Goal: Transaction & Acquisition: Book appointment/travel/reservation

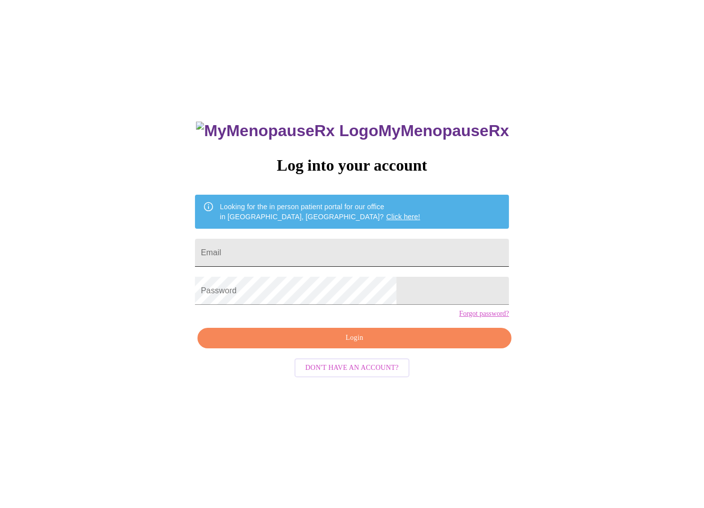
click at [376, 241] on input "Email" at bounding box center [352, 253] width 314 height 28
type input "[EMAIL_ADDRESS][DOMAIN_NAME]"
click at [343, 344] on span "Login" at bounding box center [354, 338] width 291 height 13
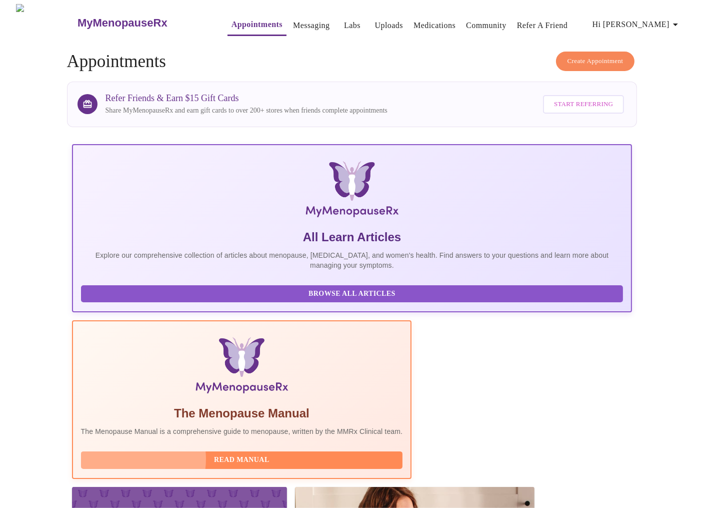
click at [279, 454] on span "Read Manual" at bounding box center [242, 460] width 302 height 13
click at [155, 297] on span "Browse All Articles" at bounding box center [352, 294] width 523 height 13
click at [344, 20] on link "Labs" at bounding box center [352, 26] width 17 height 14
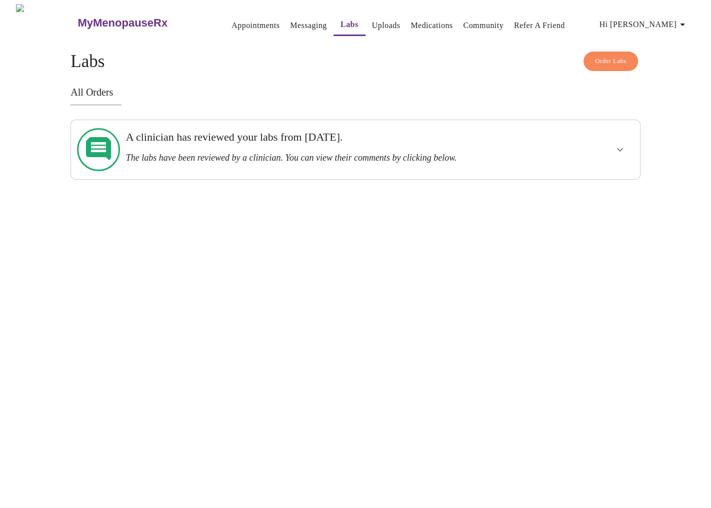
click at [621, 149] on icon "show more" at bounding box center [620, 150] width 12 height 12
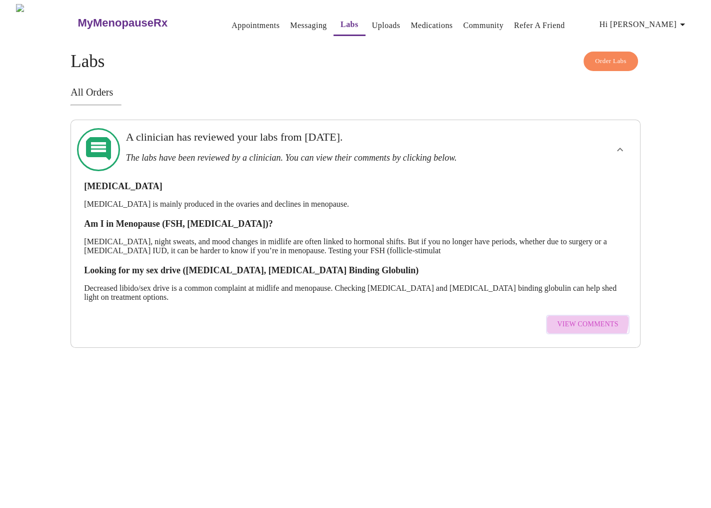
click at [587, 318] on span "View Comments" at bounding box center [587, 324] width 61 height 13
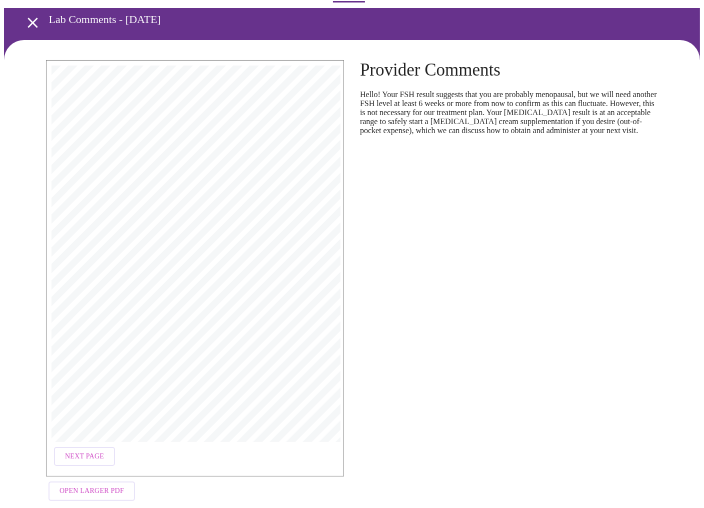
scroll to position [47, 0]
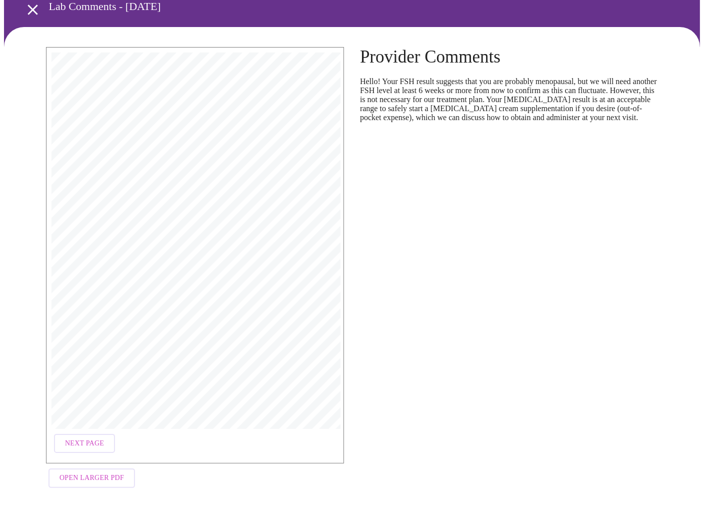
click at [96, 473] on span "Open Larger PDF" at bounding box center [92, 478] width 65 height 13
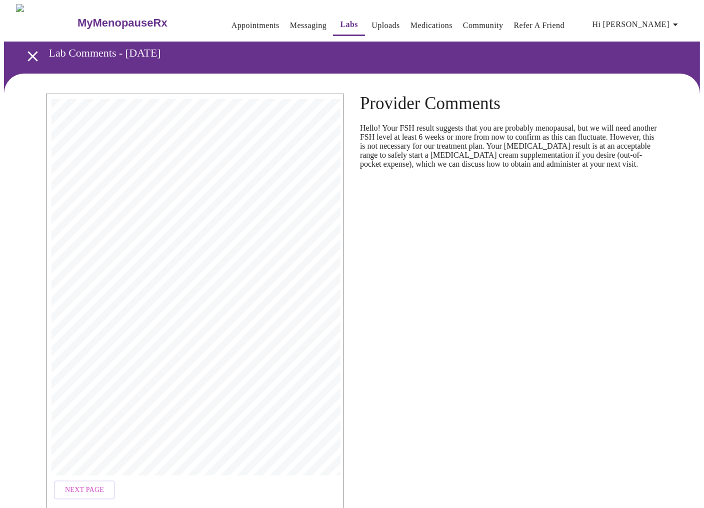
scroll to position [0, 0]
click at [32, 53] on icon "open drawer" at bounding box center [33, 57] width 18 height 18
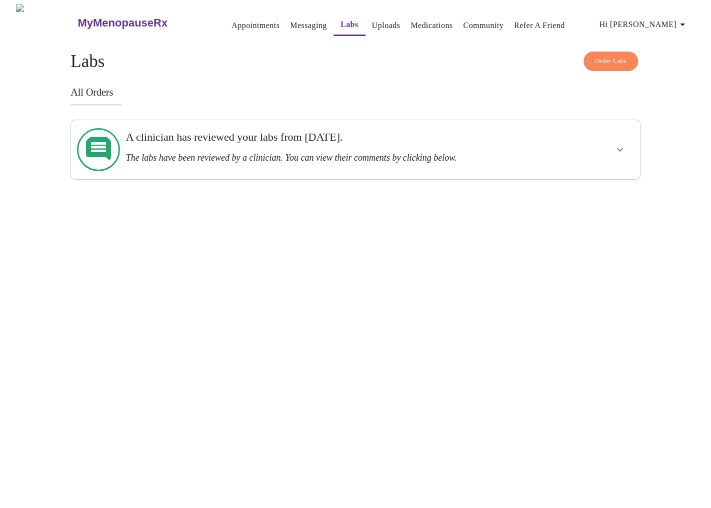
click at [413, 23] on link "Medications" at bounding box center [432, 26] width 42 height 14
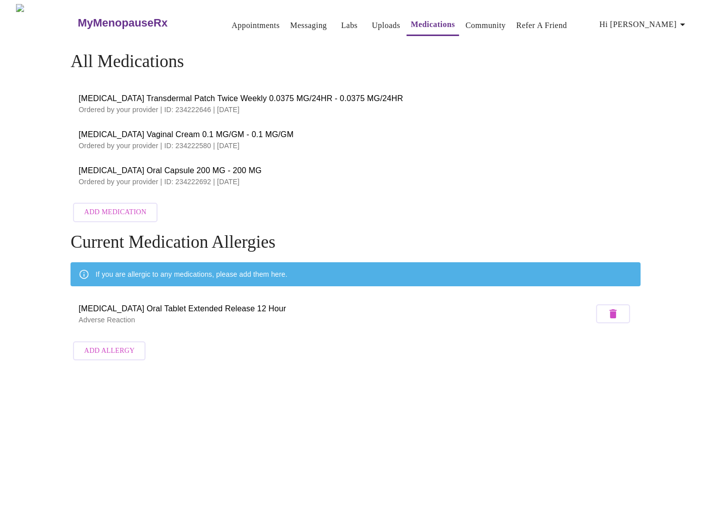
click at [290, 19] on link "Messaging" at bounding box center [308, 26] width 37 height 14
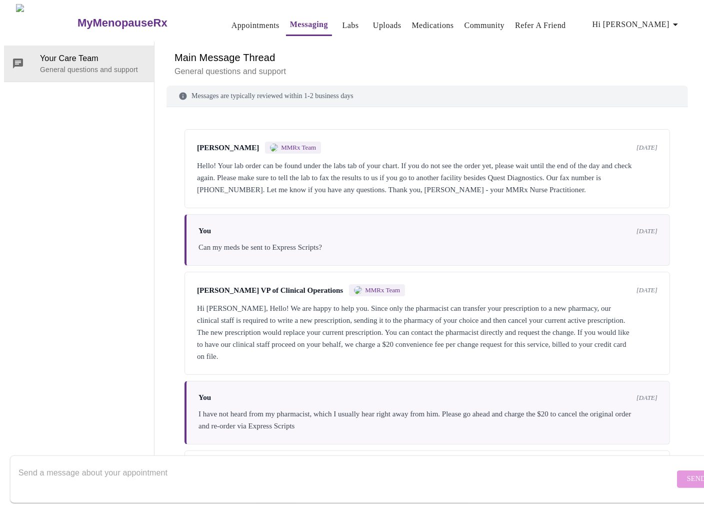
click at [241, 21] on link "Appointments" at bounding box center [256, 26] width 48 height 14
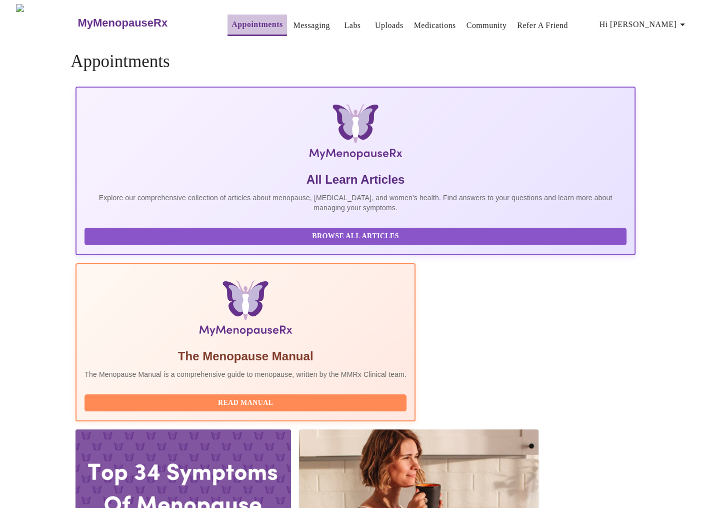
click at [241, 21] on link "Appointments" at bounding box center [257, 25] width 51 height 14
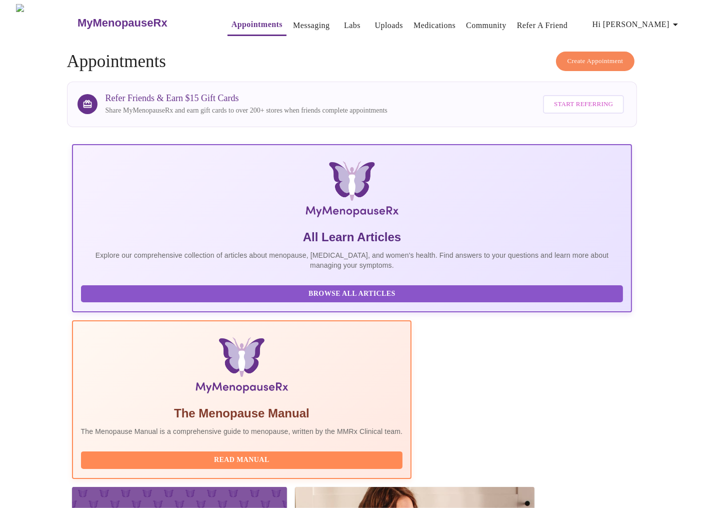
click at [595, 56] on span "Create Appointment" at bounding box center [596, 62] width 56 height 12
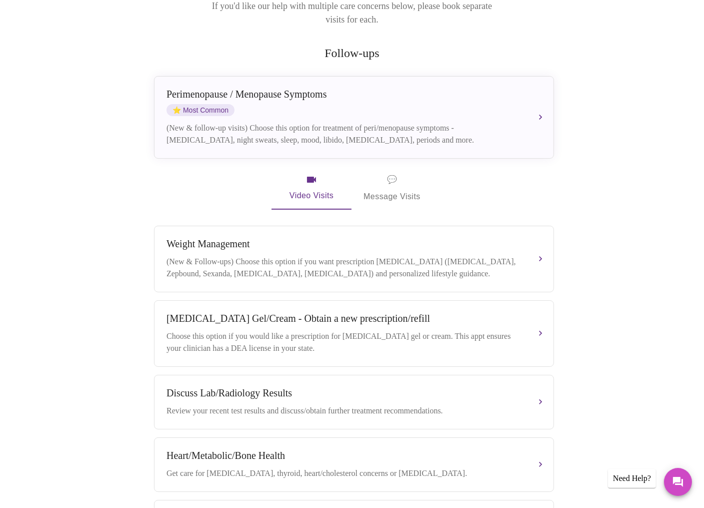
scroll to position [150, 0]
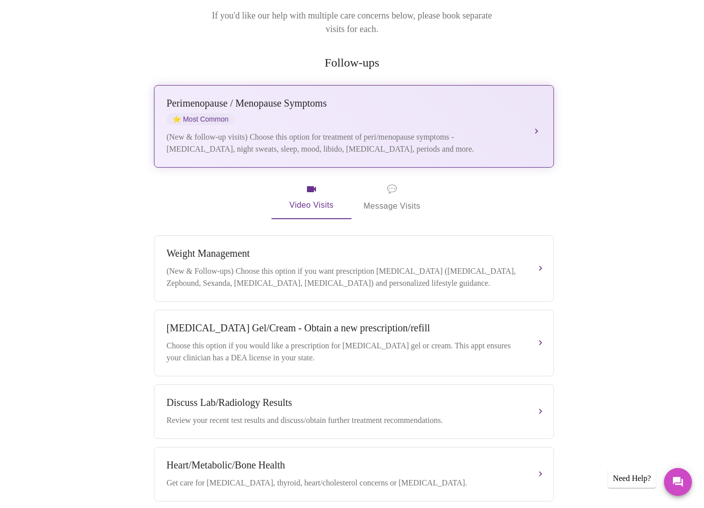
click at [539, 108] on button "[MEDICAL_DATA] / Menopause Symptoms ⭐ Most Common (New & follow-up visits) Choo…" at bounding box center [354, 126] width 400 height 83
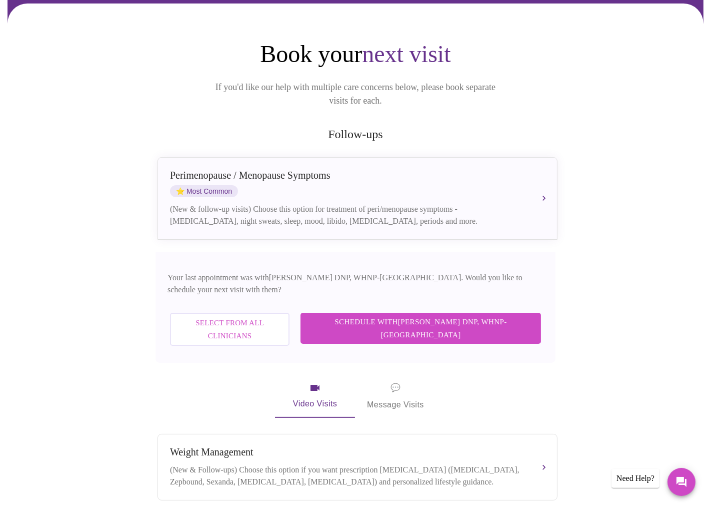
scroll to position [0, 0]
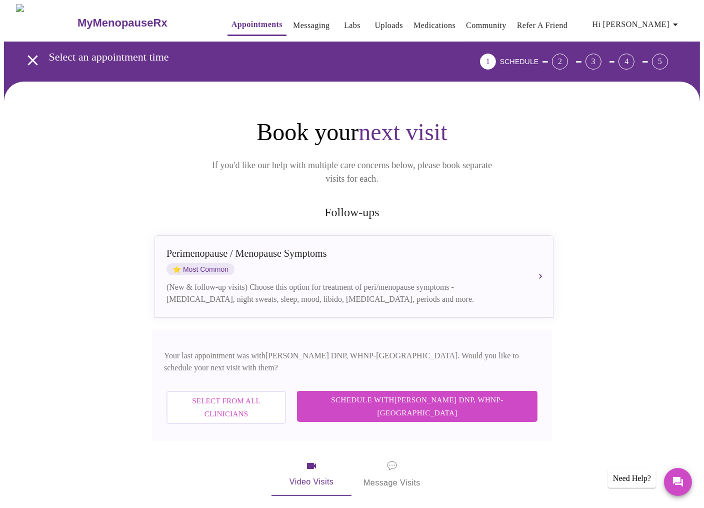
click at [275, 394] on span "Select from All Clinicians" at bounding box center [227, 407] width 98 height 27
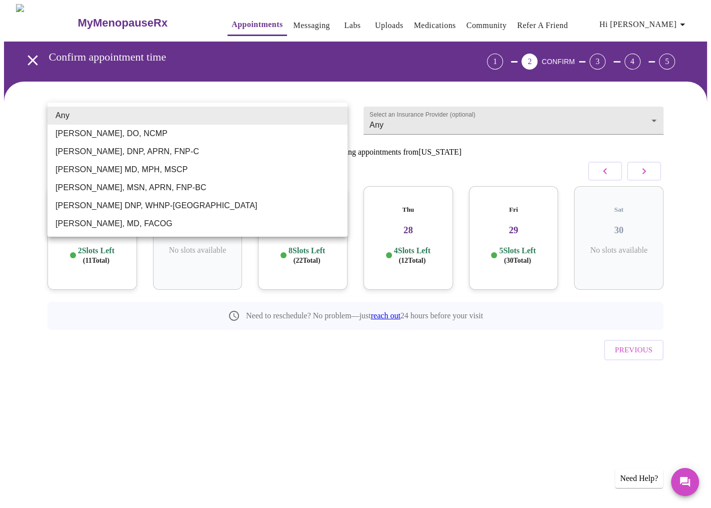
click at [333, 115] on body "MyMenopauseRx Appointments Messaging Labs Uploads Medications Community Refer a…" at bounding box center [355, 207] width 703 height 406
click at [154, 86] on div at bounding box center [355, 254] width 711 height 508
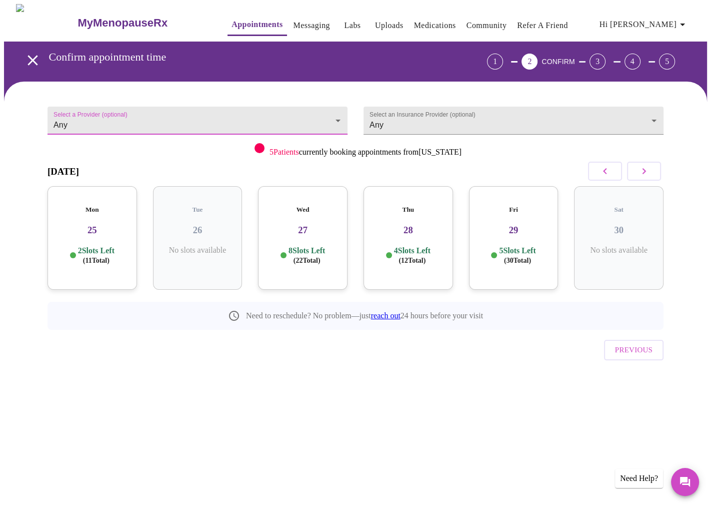
click at [644, 171] on icon "button" at bounding box center [644, 171] width 12 height 12
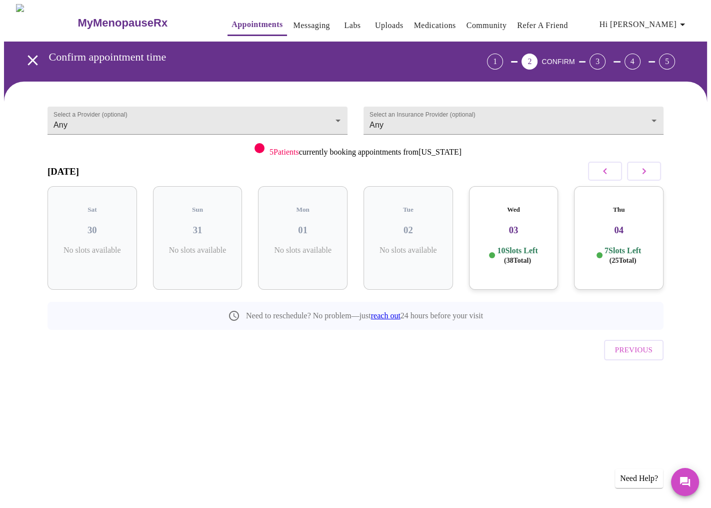
click at [644, 171] on icon "button" at bounding box center [644, 171] width 12 height 12
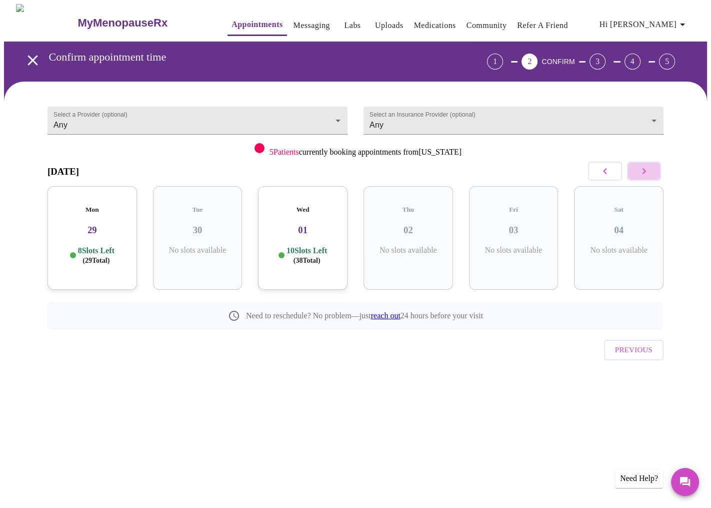
click at [644, 171] on icon "button" at bounding box center [644, 171] width 12 height 12
click at [643, 171] on icon "button" at bounding box center [644, 171] width 12 height 12
click at [613, 225] on h3 "22" at bounding box center [619, 230] width 74 height 11
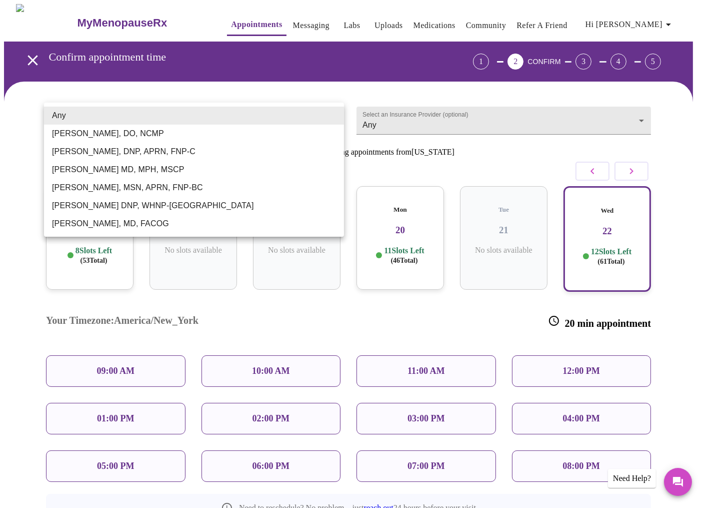
click at [329, 118] on body "MyMenopauseRx Appointments Messaging Labs Uploads Medications Community Refer a…" at bounding box center [352, 303] width 696 height 598
click at [419, 233] on div at bounding box center [355, 254] width 711 height 508
click at [331, 118] on body "MyMenopauseRx Appointments Messaging Labs Uploads Medications Community Refer a…" at bounding box center [355, 303] width 703 height 598
click at [416, 118] on div at bounding box center [355, 254] width 711 height 508
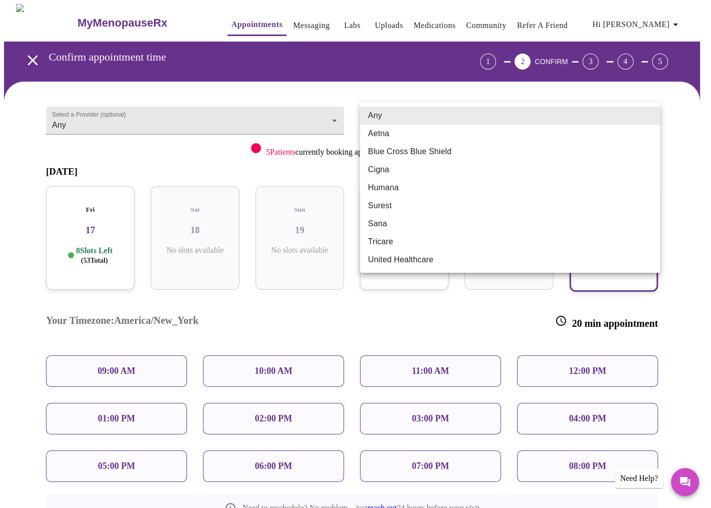
click at [416, 118] on body "MyMenopauseRx Appointments Messaging Labs Uploads Medications Community Refer a…" at bounding box center [355, 303] width 703 height 598
click at [380, 185] on li "Humana" at bounding box center [510, 188] width 300 height 18
type input "Humana"
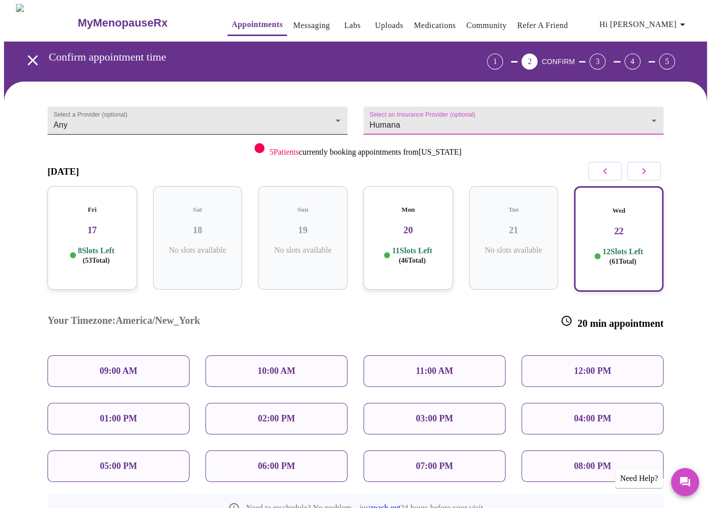
click at [331, 118] on body "MyMenopauseRx Appointments Messaging Labs Uploads Medications Community Refer a…" at bounding box center [355, 303] width 703 height 598
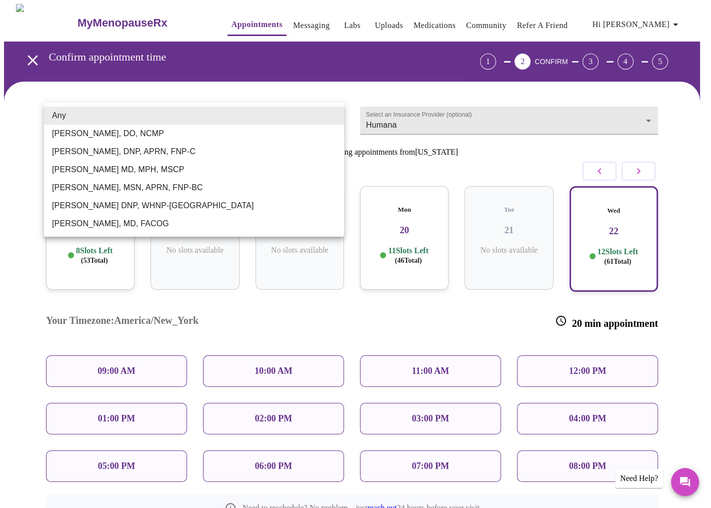
click at [117, 134] on li "[PERSON_NAME], DO, NCMP" at bounding box center [194, 134] width 300 height 18
type input "[PERSON_NAME], DO, NCMP"
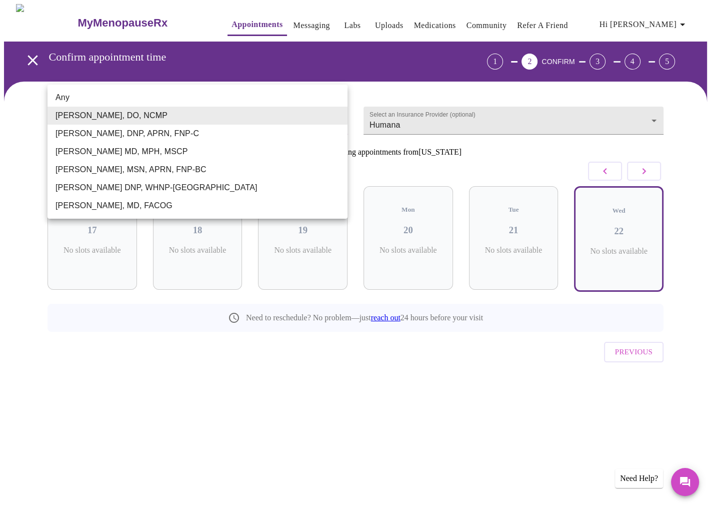
click at [334, 115] on body "MyMenopauseRx Appointments Messaging Labs Uploads Medications Community Refer a…" at bounding box center [355, 208] width 703 height 408
click at [441, 92] on div at bounding box center [355, 254] width 711 height 508
click at [336, 119] on body "MyMenopauseRx Appointments Messaging Labs Uploads Medications Community Refer a…" at bounding box center [355, 208] width 703 height 408
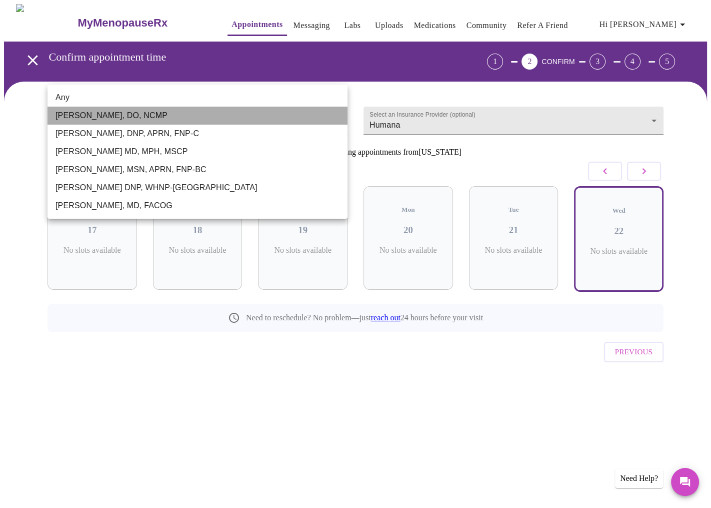
click at [151, 109] on li "[PERSON_NAME], DO, NCMP" at bounding box center [198, 116] width 300 height 18
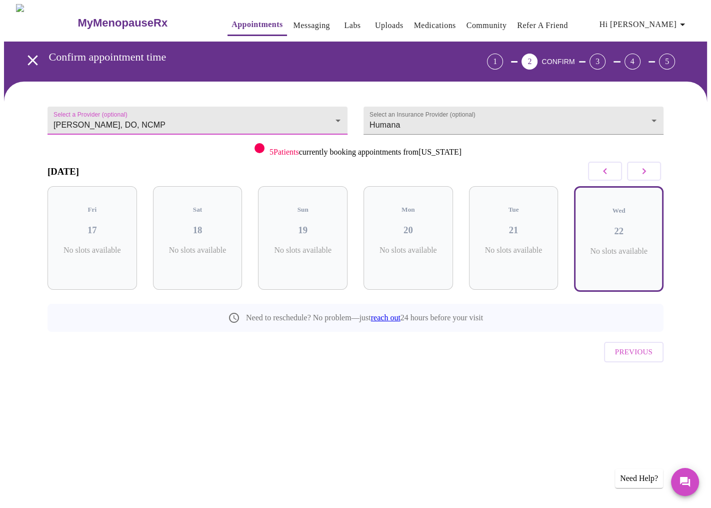
click at [338, 116] on body "MyMenopauseRx Appointments Messaging Labs Uploads Medications Community Refer a…" at bounding box center [355, 208] width 703 height 408
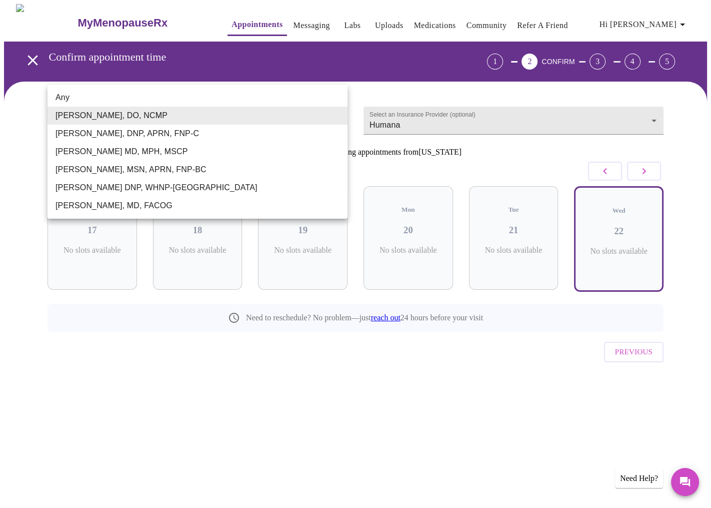
click at [177, 110] on li "[PERSON_NAME], DO, NCMP" at bounding box center [198, 116] width 300 height 18
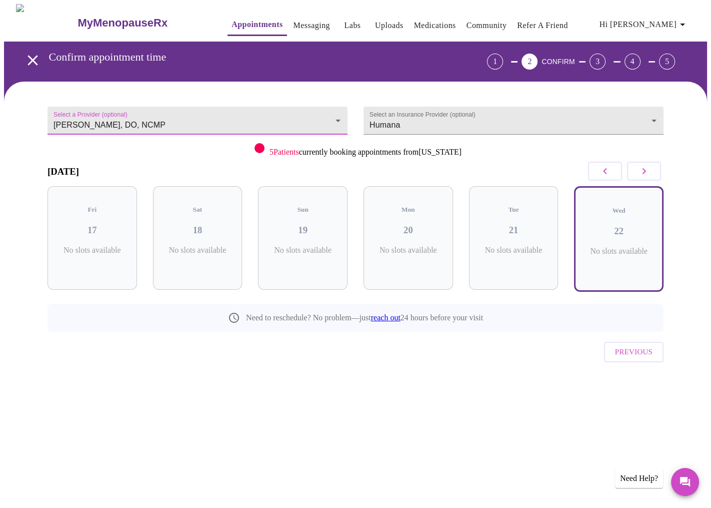
click at [603, 170] on icon "button" at bounding box center [605, 171] width 12 height 12
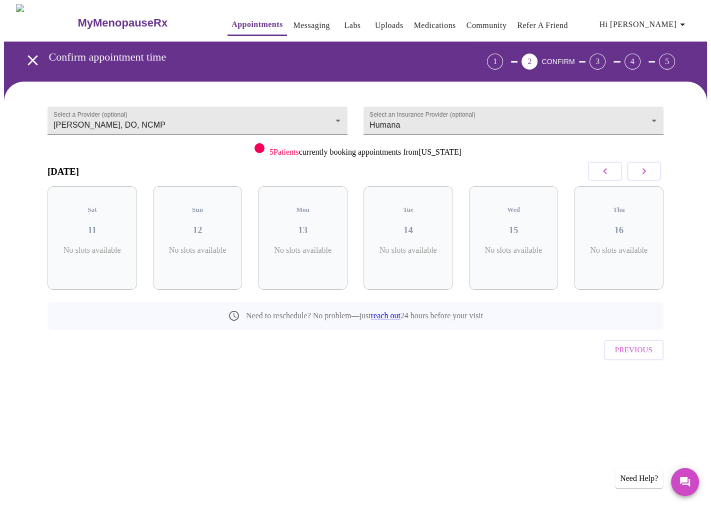
click at [603, 170] on icon "button" at bounding box center [605, 171] width 12 height 12
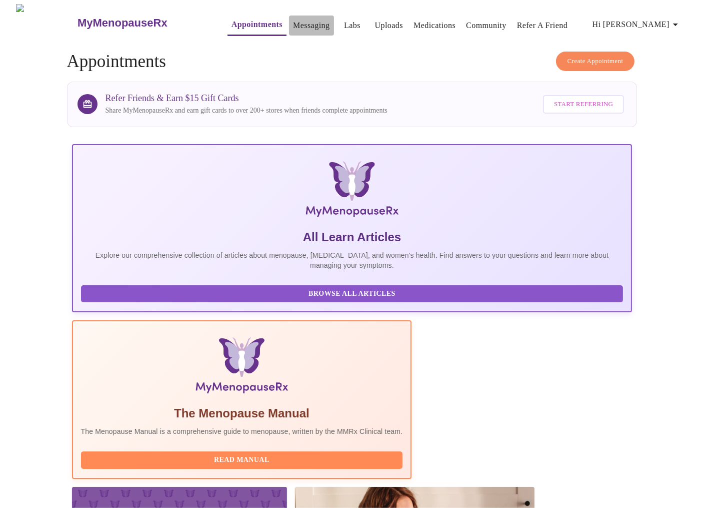
click at [293, 20] on link "Messaging" at bounding box center [311, 26] width 37 height 14
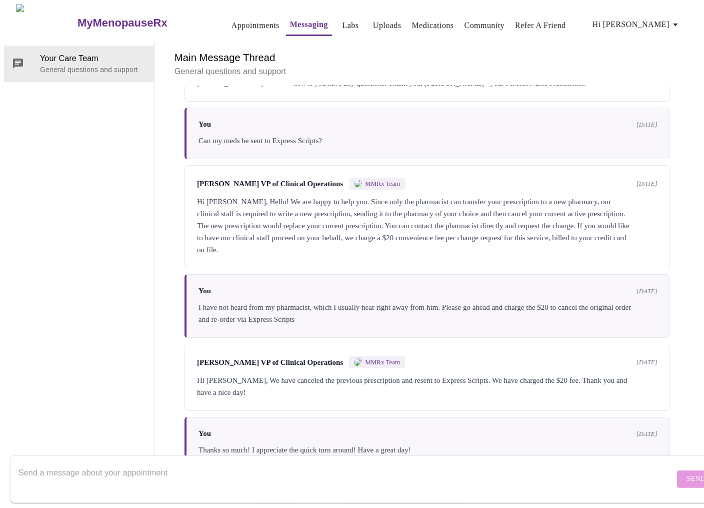
scroll to position [132, 0]
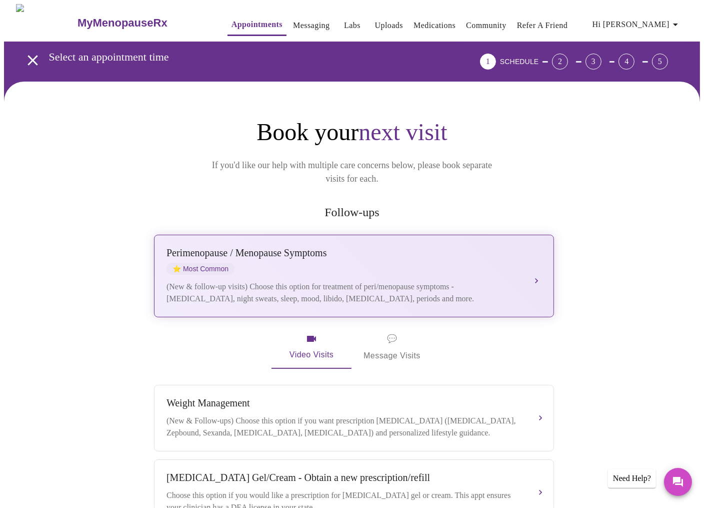
click at [362, 265] on div "[MEDICAL_DATA] / Menopause Symptoms ⭐ Most Common (New & follow-up visits) Choo…" at bounding box center [354, 276] width 375 height 58
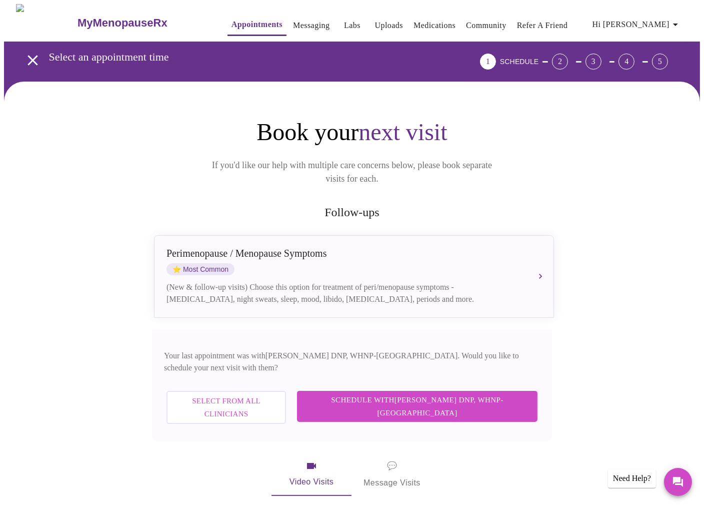
click at [275, 394] on span "Select from All Clinicians" at bounding box center [227, 407] width 98 height 27
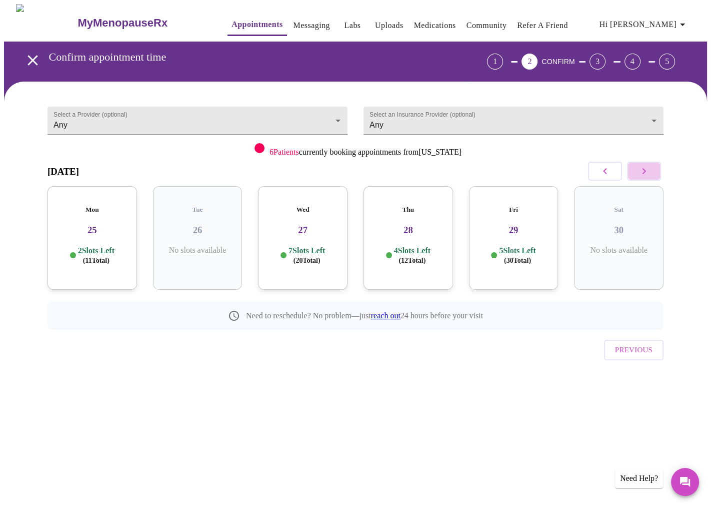
click at [645, 165] on icon "button" at bounding box center [644, 171] width 12 height 12
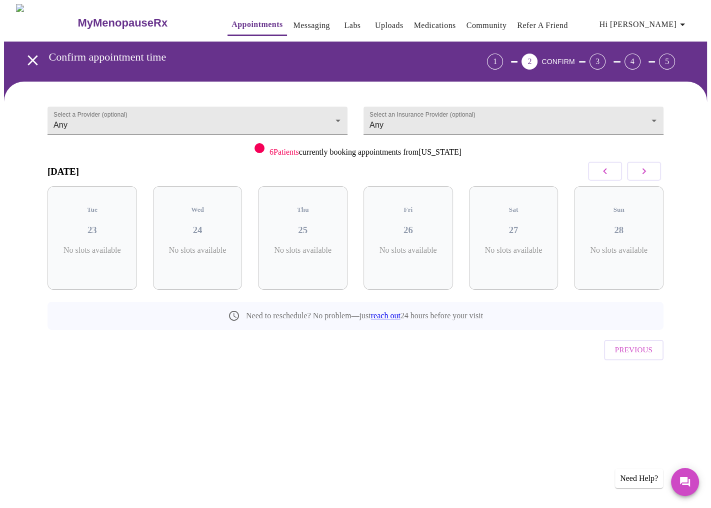
click at [645, 165] on icon "button" at bounding box center [644, 171] width 12 height 12
click at [612, 225] on h3 "22" at bounding box center [619, 230] width 74 height 11
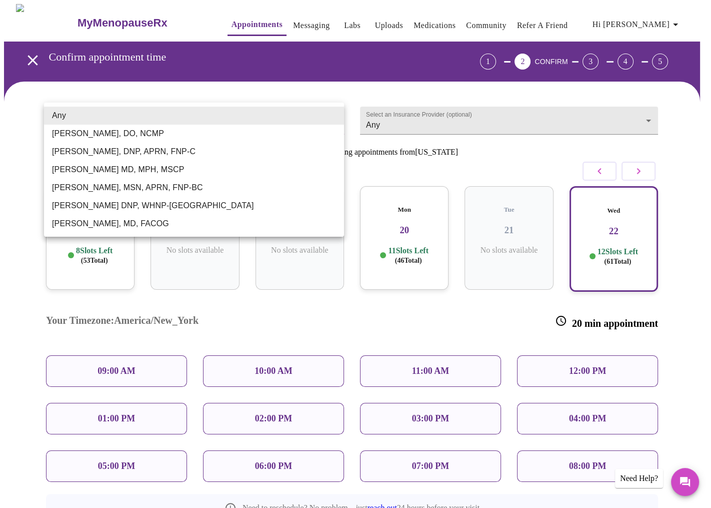
click at [334, 114] on body "MyMenopauseRx Appointments Messaging Labs Uploads Medications Community Refer a…" at bounding box center [355, 303] width 703 height 598
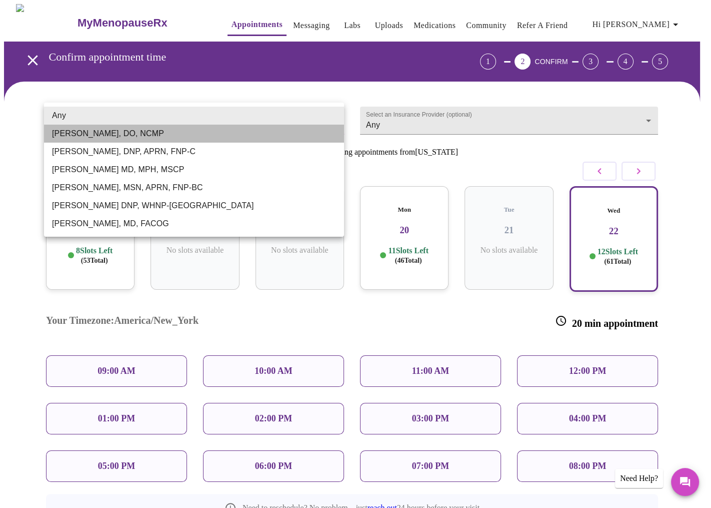
click at [150, 131] on li "[PERSON_NAME], DO, NCMP" at bounding box center [194, 134] width 300 height 18
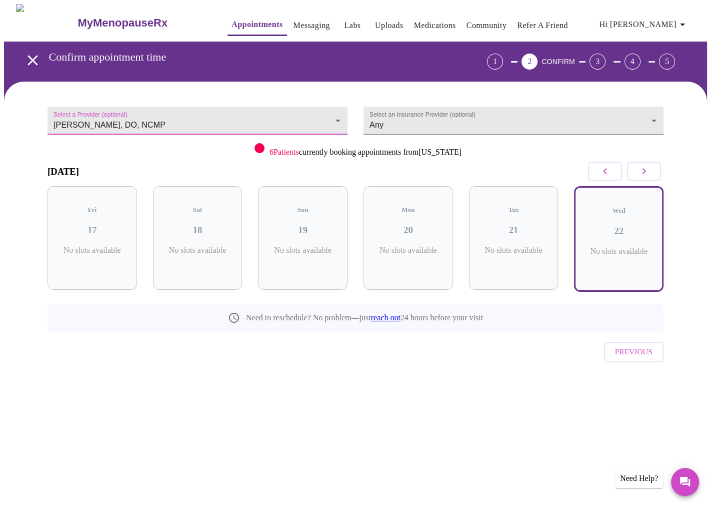
click at [234, 124] on body "MyMenopauseRx Appointments Messaging Labs Uploads Medications Community Refer a…" at bounding box center [355, 208] width 703 height 408
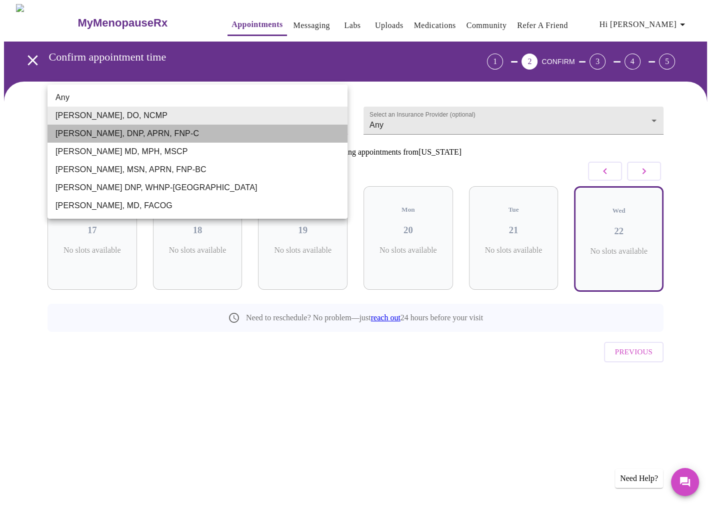
click at [129, 133] on li "[PERSON_NAME], DNP, APRN, FNP-C" at bounding box center [198, 134] width 300 height 18
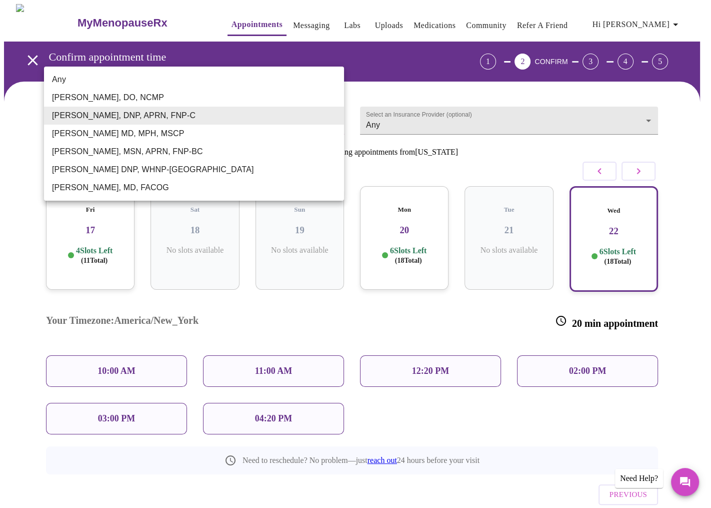
click at [259, 120] on body "MyMenopauseRx Appointments Messaging Labs Uploads Medications Community Refer a…" at bounding box center [355, 279] width 703 height 551
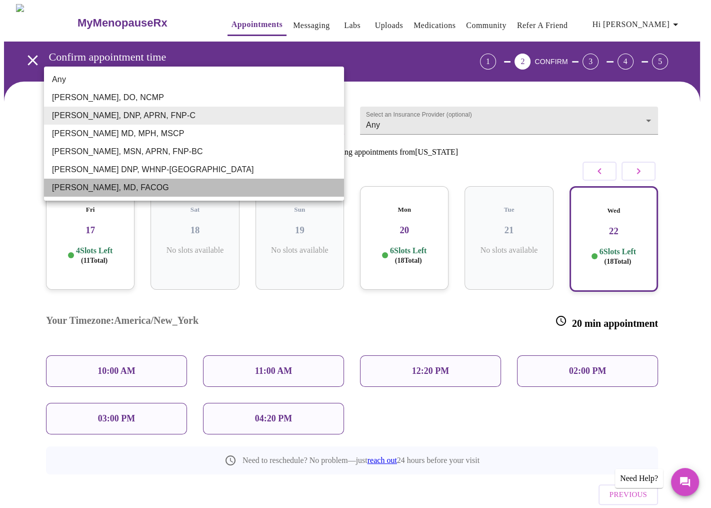
click at [153, 186] on li "[PERSON_NAME], MD, FACOG" at bounding box center [194, 188] width 300 height 18
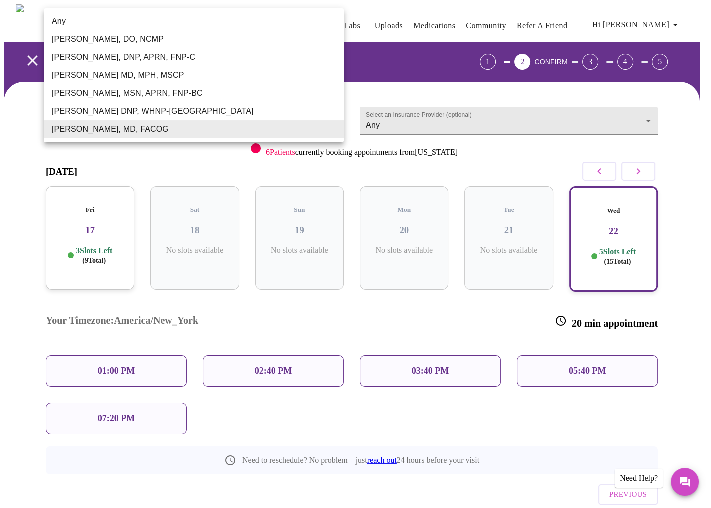
click at [331, 122] on body "MyMenopauseRx Appointments Messaging Labs Uploads Medications Community Refer a…" at bounding box center [355, 279] width 703 height 551
click at [167, 95] on li "[PERSON_NAME], MSN, APRN, FNP-BC" at bounding box center [194, 93] width 300 height 18
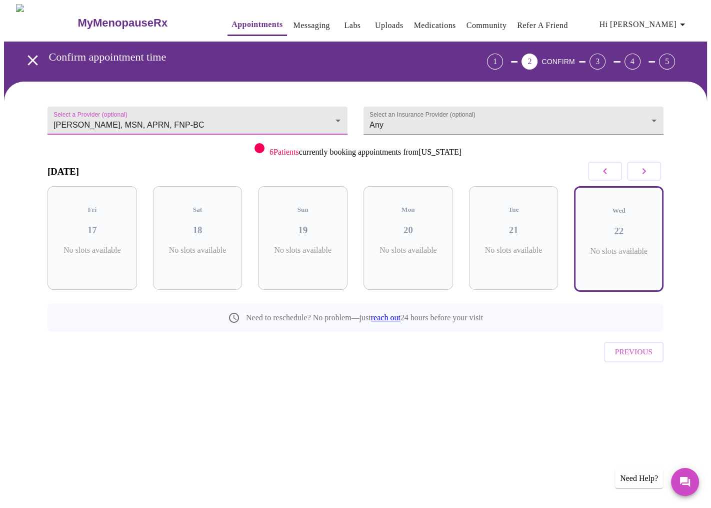
click at [222, 123] on body "MyMenopauseRx Appointments Messaging Labs Uploads Medications Community Refer a…" at bounding box center [355, 208] width 703 height 408
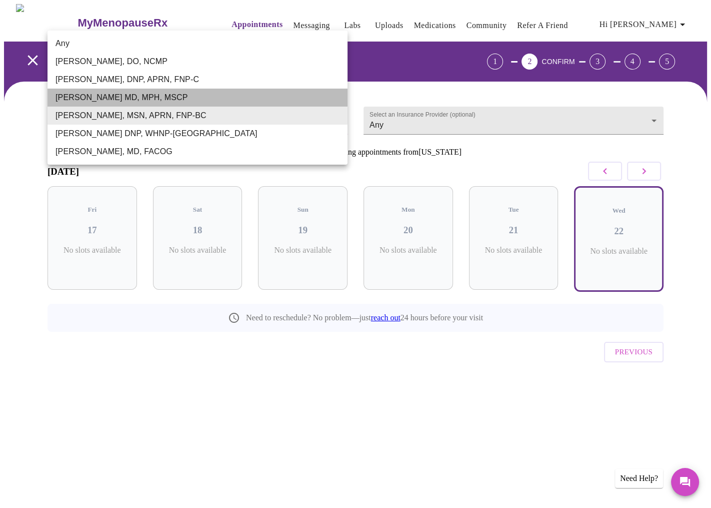
click at [146, 98] on li "[PERSON_NAME] MD, MPH, MSCP" at bounding box center [198, 98] width 300 height 18
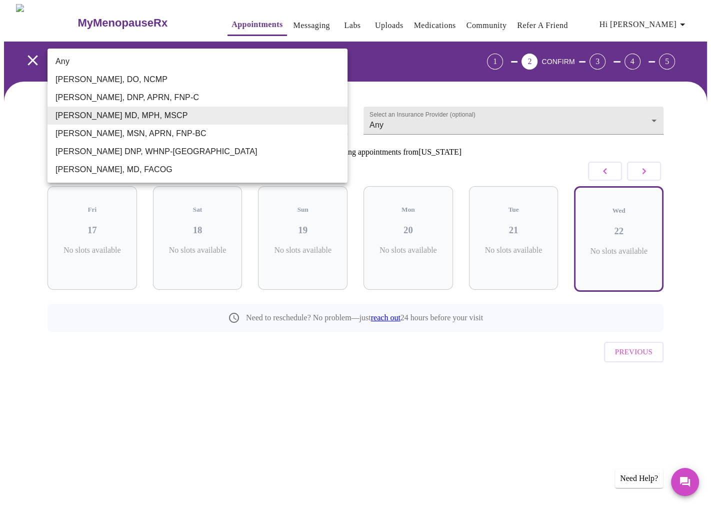
click at [195, 125] on body "MyMenopauseRx Appointments Messaging Labs Uploads Medications Community Refer a…" at bounding box center [355, 208] width 703 height 408
click at [136, 78] on li "[PERSON_NAME], DO, NCMP" at bounding box center [198, 80] width 300 height 18
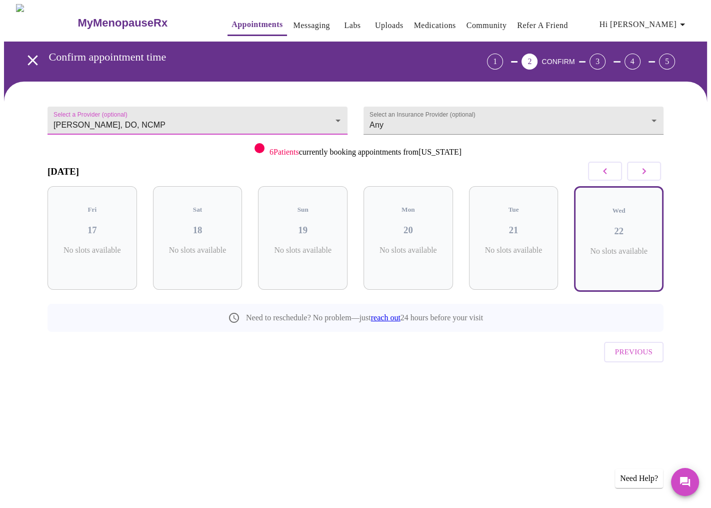
click at [196, 111] on body "MyMenopauseRx Appointments Messaging Labs Uploads Medications Community Refer a…" at bounding box center [355, 208] width 703 height 408
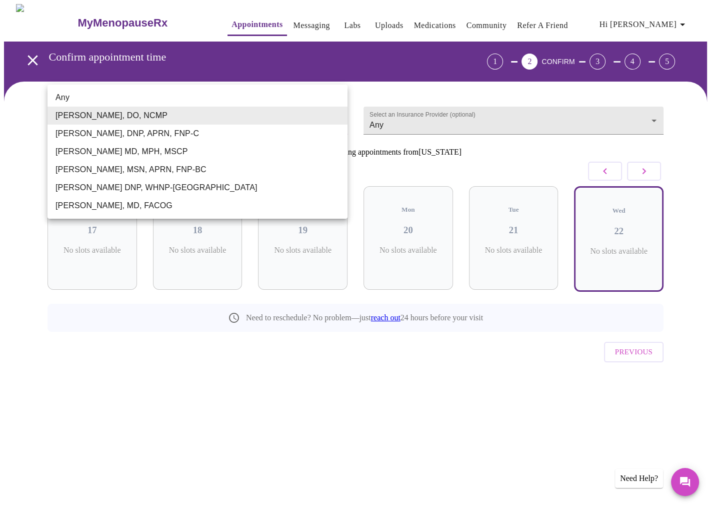
click at [116, 189] on li "[PERSON_NAME] DNP, WHNP-[GEOGRAPHIC_DATA]" at bounding box center [198, 188] width 300 height 18
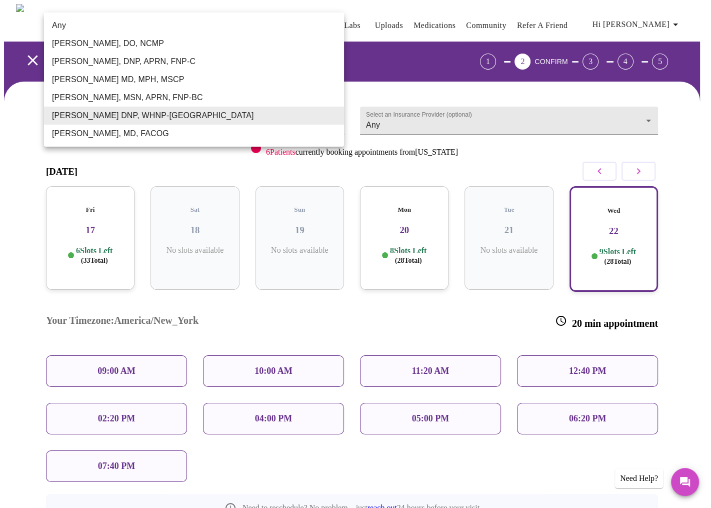
click at [167, 121] on body "MyMenopauseRx Appointments Messaging Labs Uploads Medications Community Refer a…" at bounding box center [355, 303] width 703 height 598
click at [123, 94] on li "[PERSON_NAME], MSN, APRN, FNP-BC" at bounding box center [194, 98] width 300 height 18
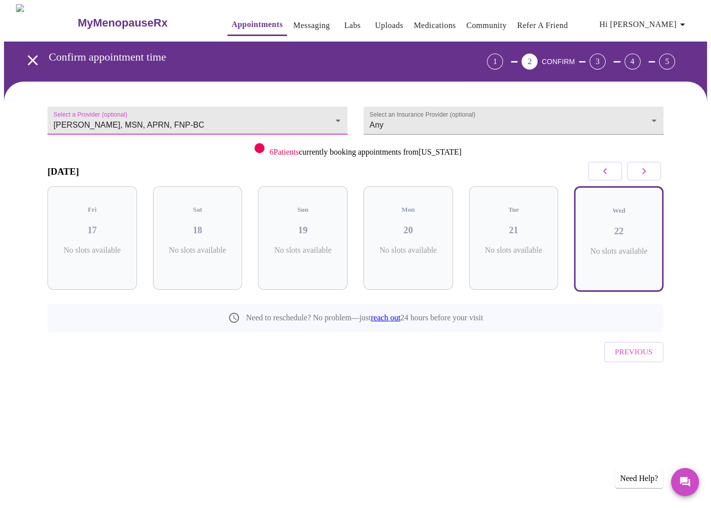
click at [131, 119] on body "MyMenopauseRx Appointments Messaging Labs Uploads Medications Community Refer a…" at bounding box center [355, 208] width 703 height 408
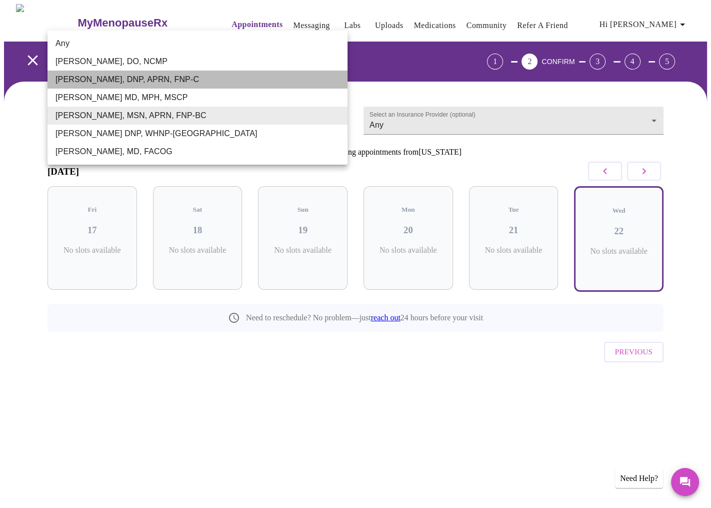
click at [124, 77] on li "[PERSON_NAME], DNP, APRN, FNP-C" at bounding box center [198, 80] width 300 height 18
type input "[PERSON_NAME], DNP, APRN, FNP-C"
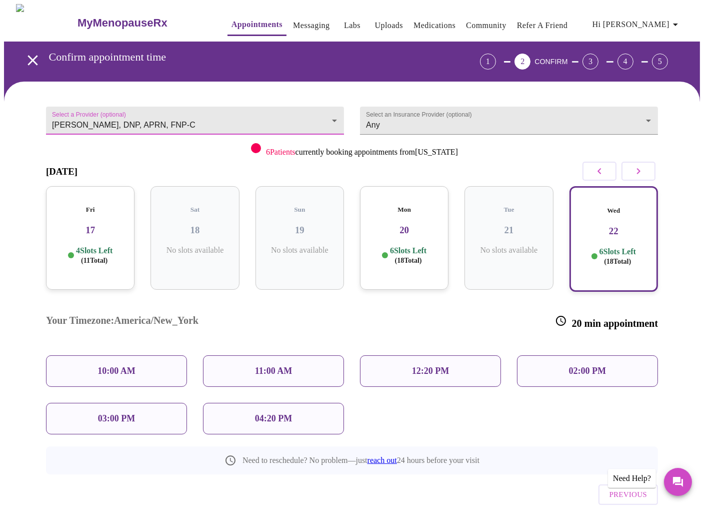
click at [126, 366] on p "10:00 AM" at bounding box center [117, 371] width 38 height 11
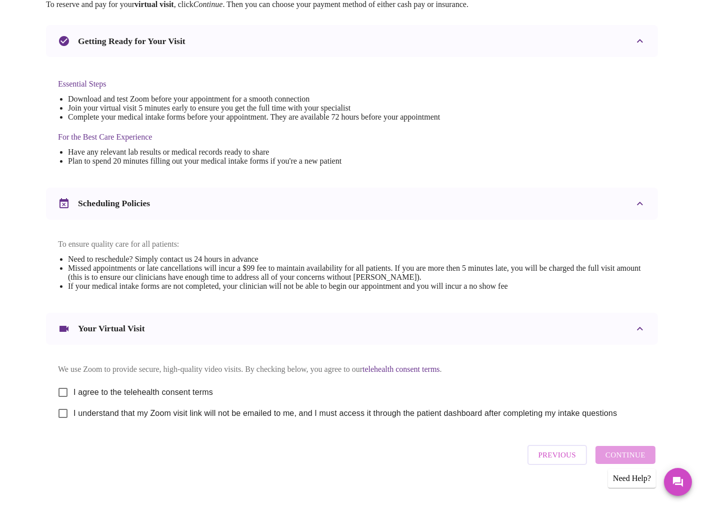
scroll to position [217, 0]
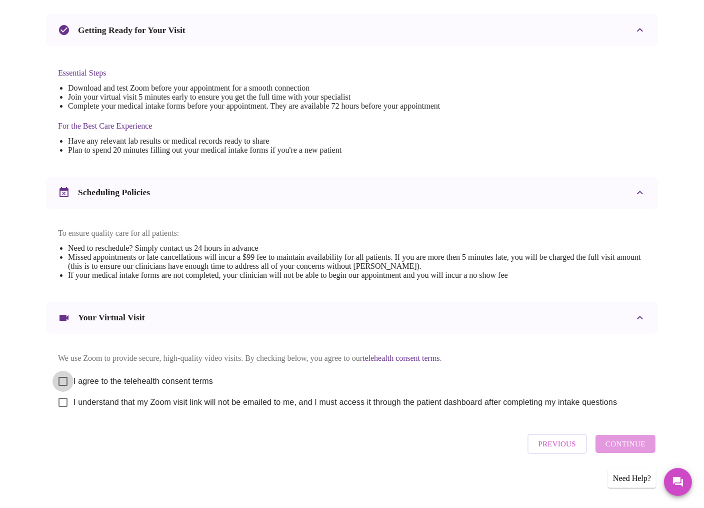
click at [62, 377] on input "I agree to the telehealth consent terms" at bounding box center [63, 381] width 21 height 21
checkbox input "true"
click at [59, 403] on input "I understand that my Zoom visit link will not be emailed to me, and I must acce…" at bounding box center [63, 402] width 21 height 21
checkbox input "true"
click at [624, 445] on span "Continue" at bounding box center [626, 443] width 40 height 13
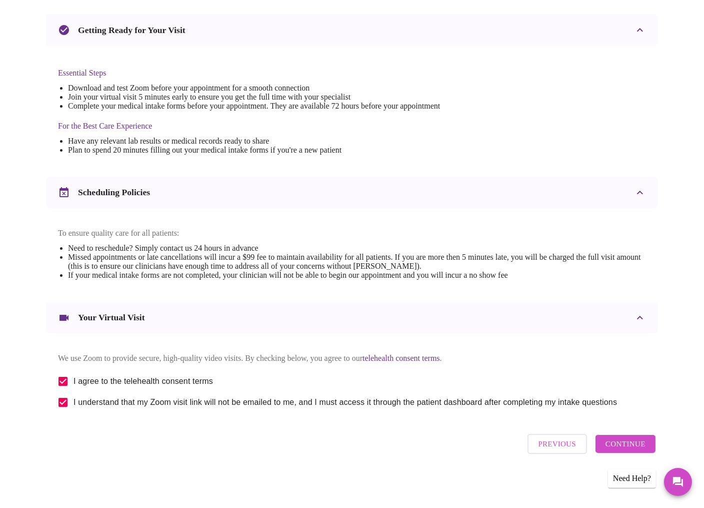
scroll to position [0, 0]
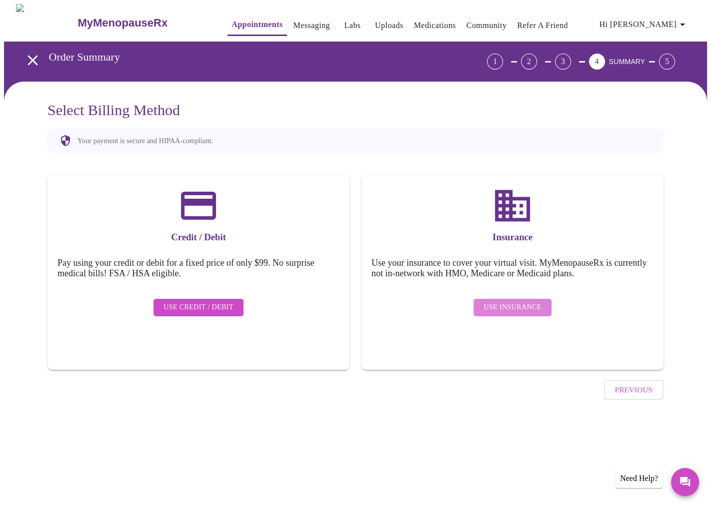
click at [518, 301] on span "Use Insurance" at bounding box center [513, 307] width 58 height 13
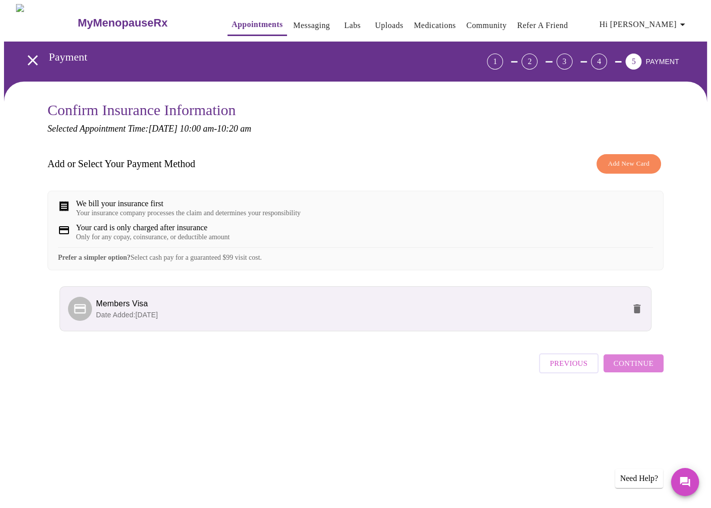
click at [642, 370] on span "Continue" at bounding box center [634, 363] width 40 height 13
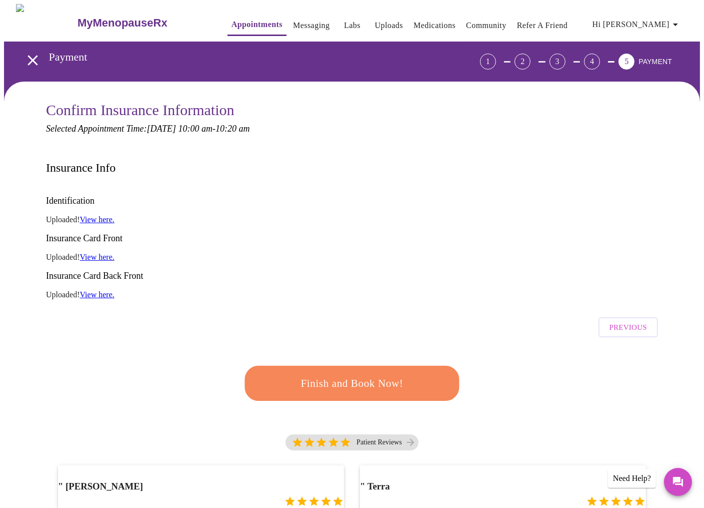
scroll to position [195, 0]
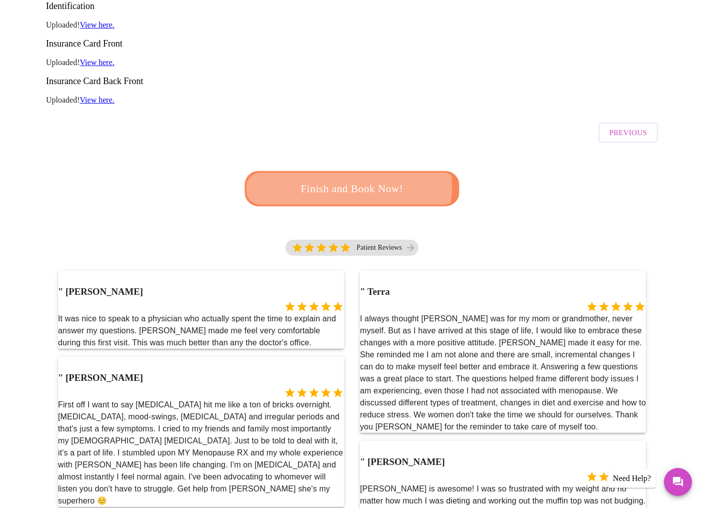
click at [349, 180] on span "Finish and Book Now!" at bounding box center [352, 189] width 185 height 19
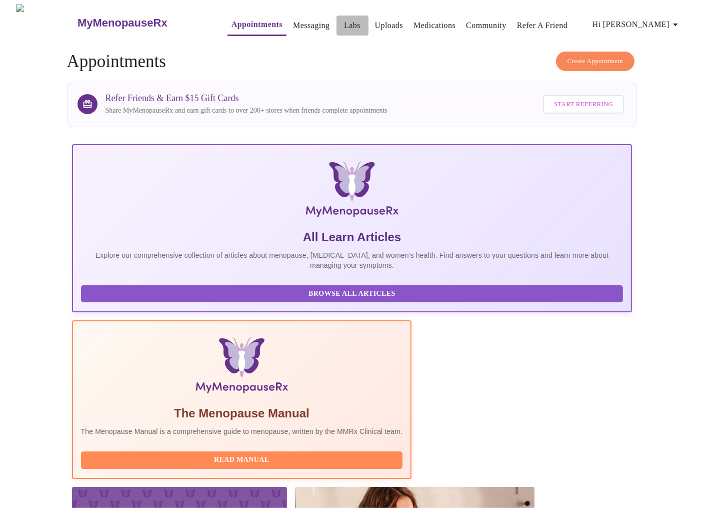
click at [344, 21] on link "Labs" at bounding box center [352, 26] width 17 height 14
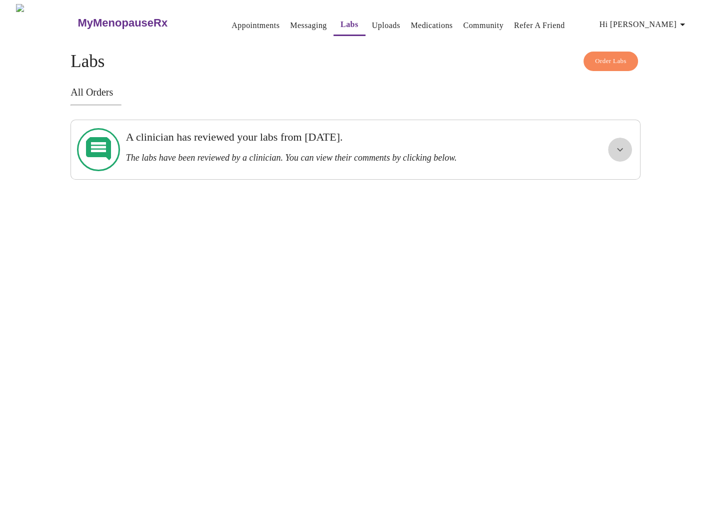
click at [621, 147] on icon "show more" at bounding box center [620, 150] width 12 height 12
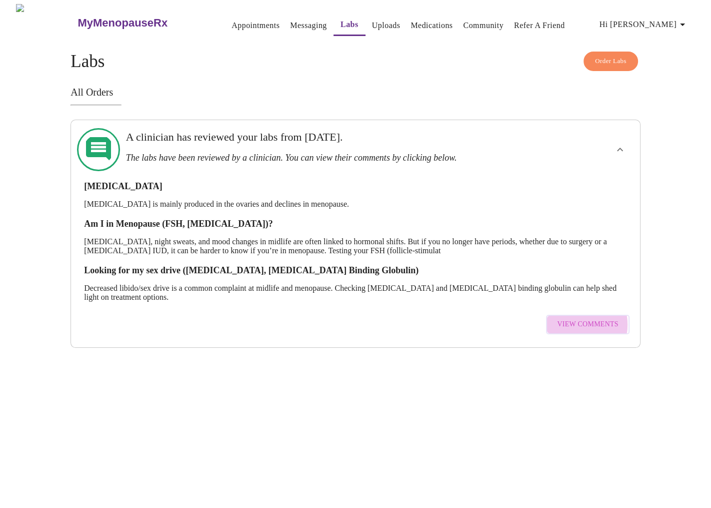
click at [574, 318] on span "View Comments" at bounding box center [587, 324] width 61 height 13
